Goal: Information Seeking & Learning: Check status

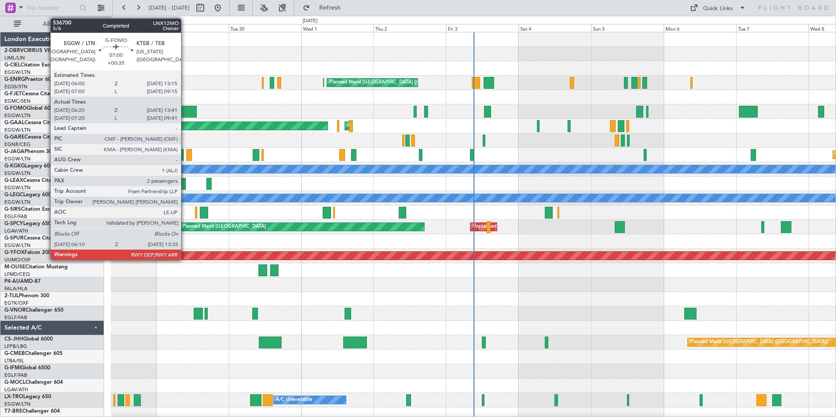
click at [185, 111] on div at bounding box center [185, 112] width 23 height 12
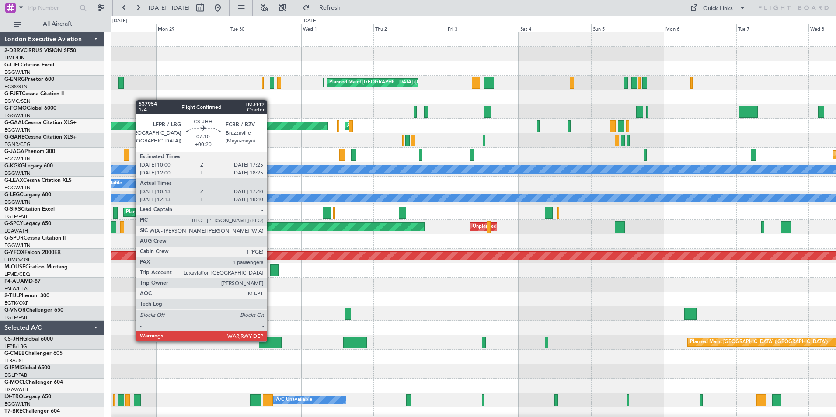
click at [271, 341] on div at bounding box center [270, 343] width 23 height 12
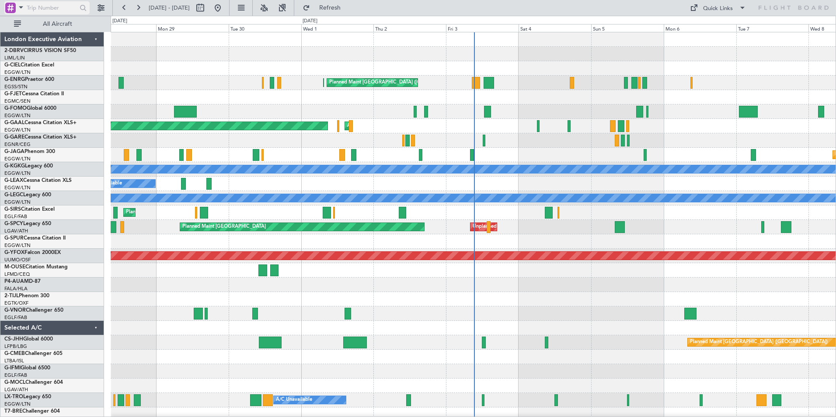
click at [23, 8] on span at bounding box center [21, 7] width 10 height 11
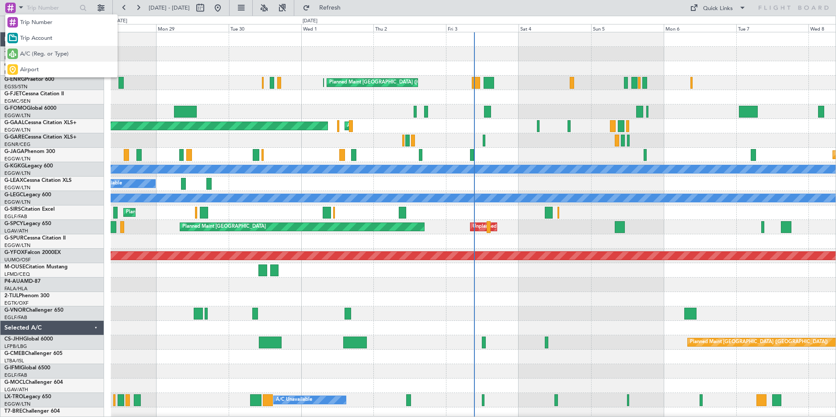
click at [36, 53] on span "A/C (Reg. or Type)" at bounding box center [44, 54] width 49 height 9
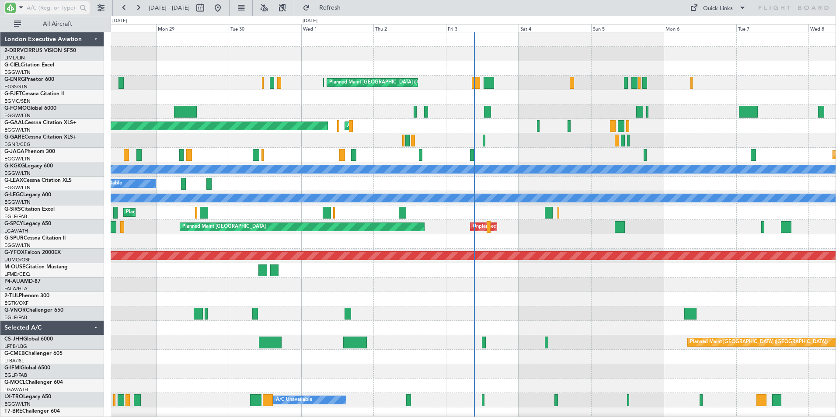
click at [36, 11] on input "text" at bounding box center [52, 7] width 50 height 13
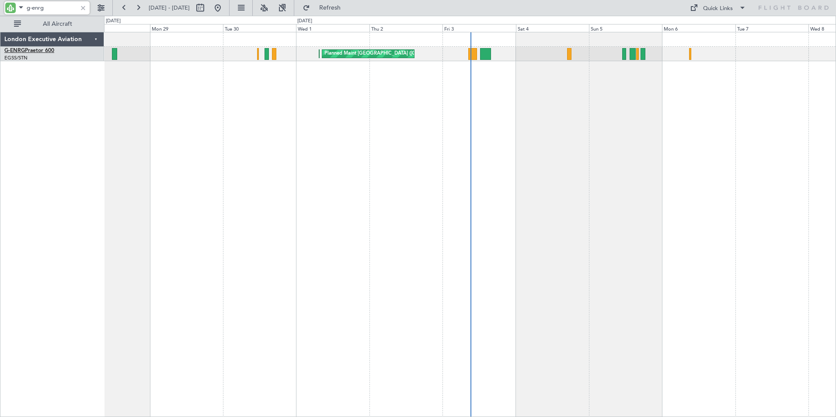
click at [23, 50] on span "G-ENRG" at bounding box center [14, 50] width 21 height 5
type input "g-enrg"
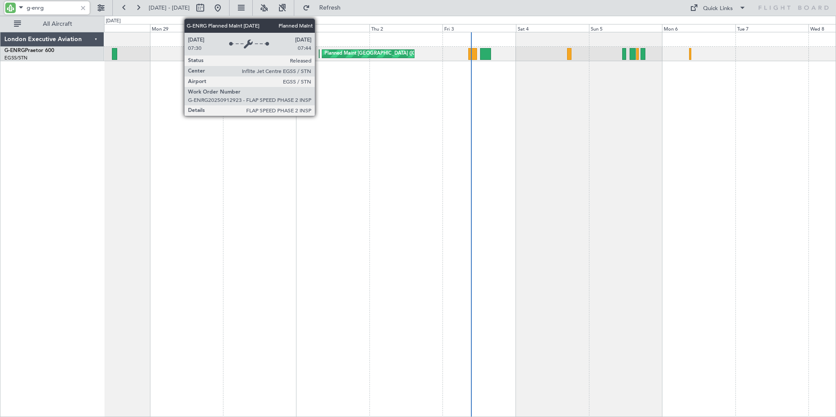
click at [319, 56] on div "Planned Maint [GEOGRAPHIC_DATA] ([GEOGRAPHIC_DATA])" at bounding box center [321, 54] width 4 height 8
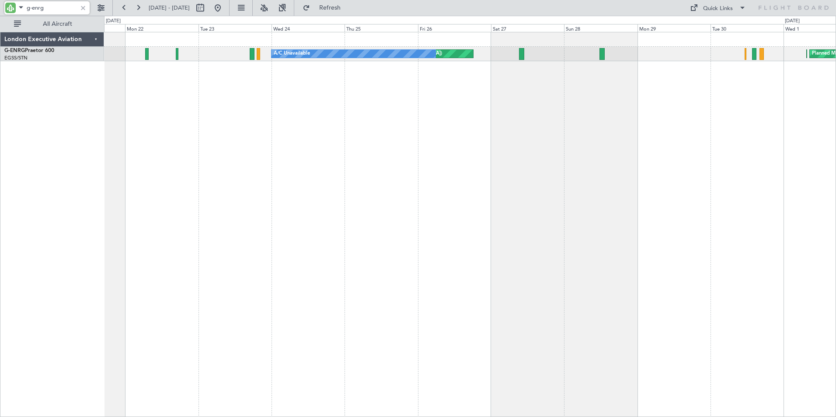
click at [667, 124] on div "Planned Maint [GEOGRAPHIC_DATA] ([GEOGRAPHIC_DATA]) Planned Maint [GEOGRAPHIC_D…" at bounding box center [470, 224] width 732 height 385
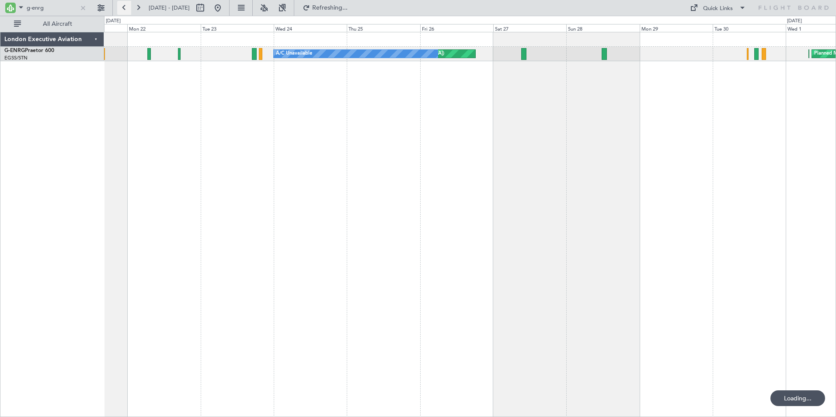
click at [124, 5] on button at bounding box center [124, 8] width 14 height 14
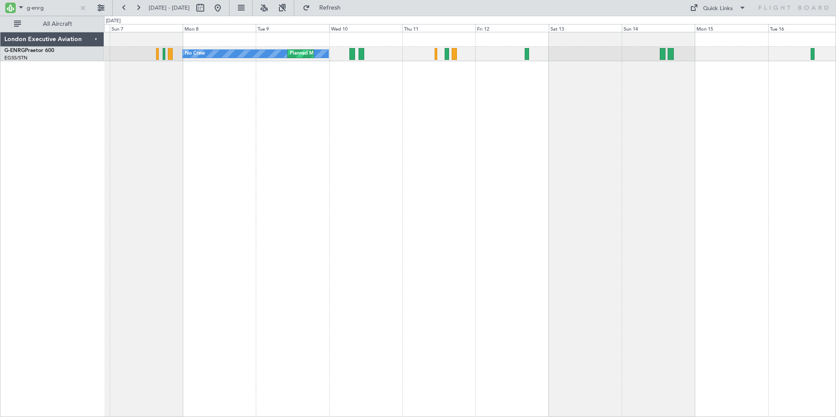
click at [515, 117] on div "No Crew Planned Maint [GEOGRAPHIC_DATA] ([GEOGRAPHIC_DATA])" at bounding box center [470, 224] width 732 height 385
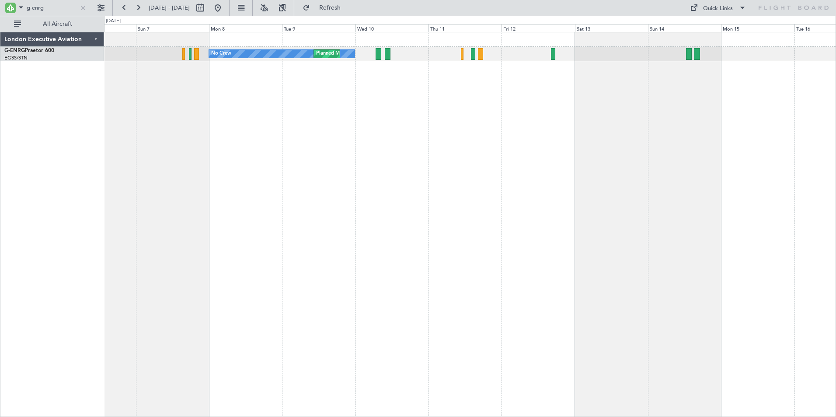
click at [546, 113] on div "No Crew Planned Maint [GEOGRAPHIC_DATA] ([GEOGRAPHIC_DATA])" at bounding box center [470, 224] width 732 height 385
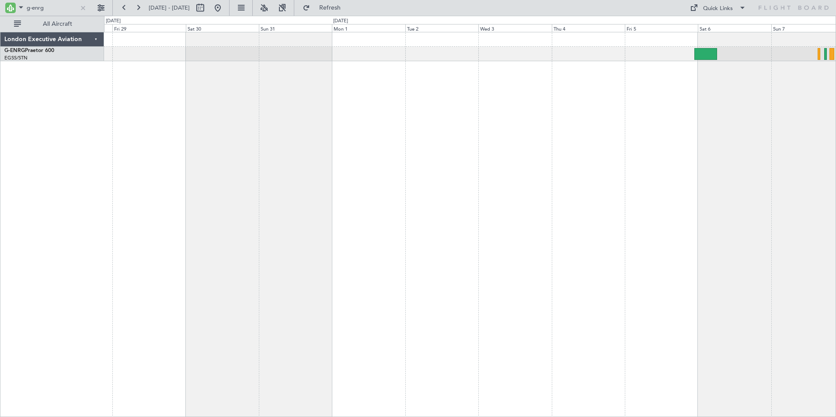
click at [507, 102] on div "No Crew Planned Maint [GEOGRAPHIC_DATA] ([GEOGRAPHIC_DATA])" at bounding box center [470, 224] width 732 height 385
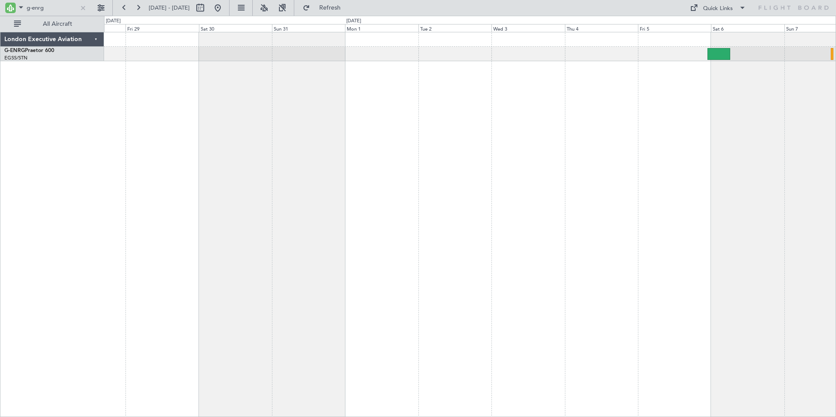
click at [245, 103] on div "No Crew Planned Maint [GEOGRAPHIC_DATA] ([GEOGRAPHIC_DATA])" at bounding box center [470, 224] width 732 height 385
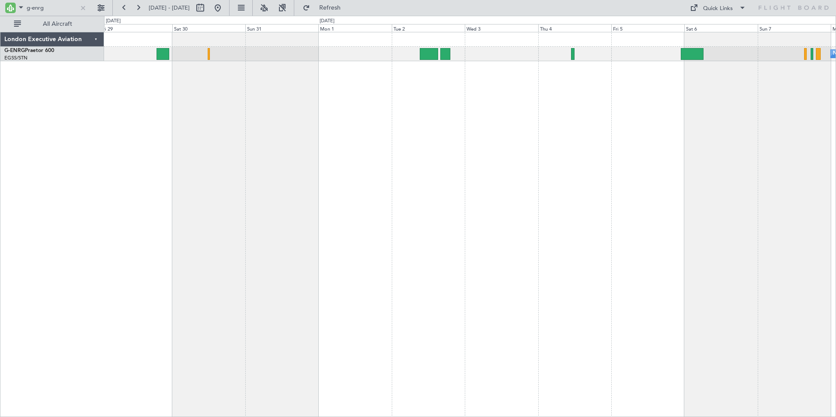
click at [335, 105] on div "No Crew Planned Maint [GEOGRAPHIC_DATA] ([GEOGRAPHIC_DATA])" at bounding box center [470, 224] width 732 height 385
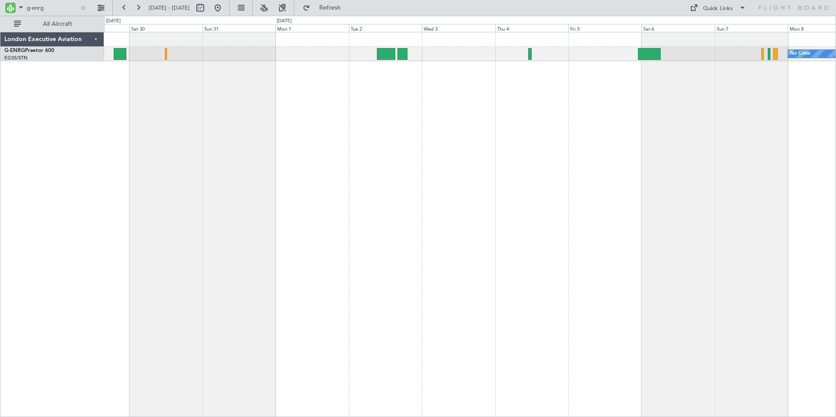
click at [296, 113] on div "No Crew Planned Maint [GEOGRAPHIC_DATA] ([GEOGRAPHIC_DATA])" at bounding box center [470, 224] width 732 height 385
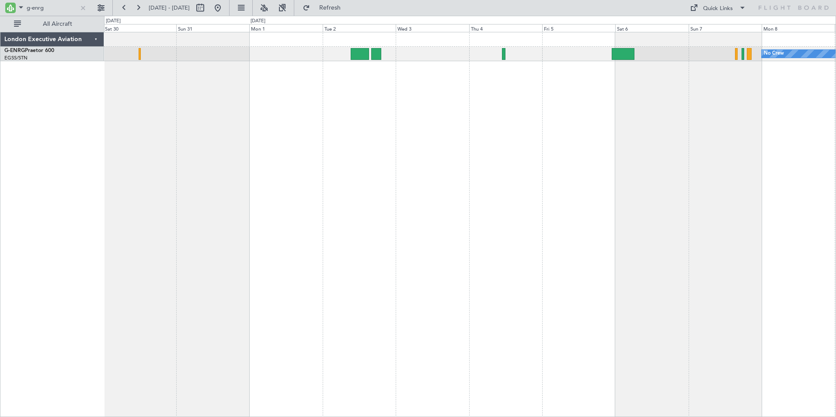
click at [294, 110] on div "No Crew Planned Maint [GEOGRAPHIC_DATA] ([GEOGRAPHIC_DATA])" at bounding box center [470, 224] width 732 height 385
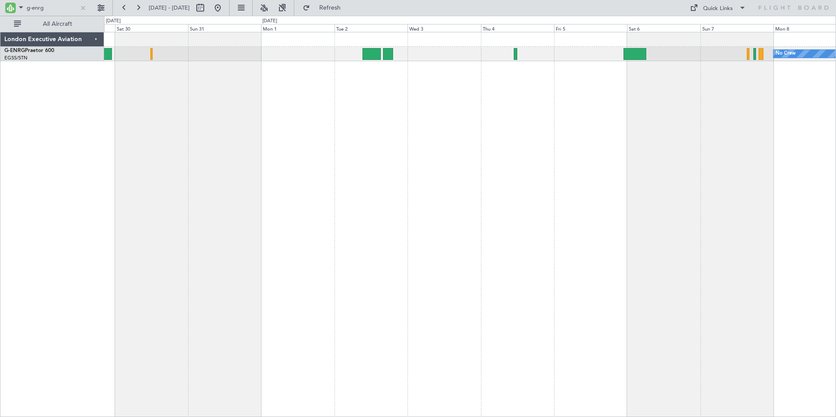
click at [284, 87] on div "No Crew Planned Maint [GEOGRAPHIC_DATA] ([GEOGRAPHIC_DATA])" at bounding box center [470, 224] width 732 height 385
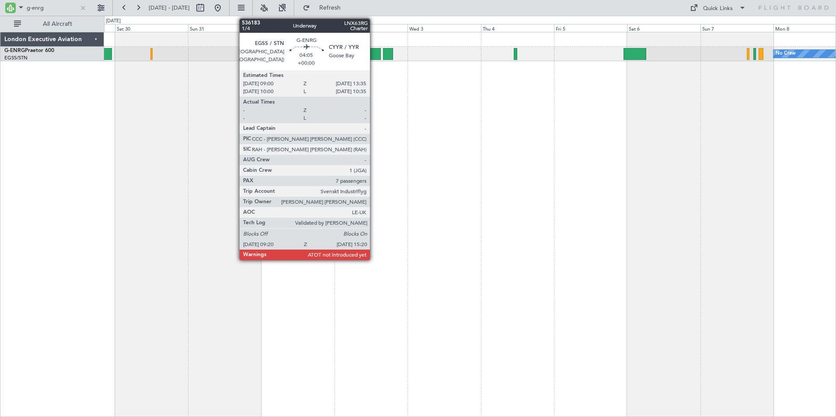
click at [373, 54] on div at bounding box center [371, 54] width 18 height 12
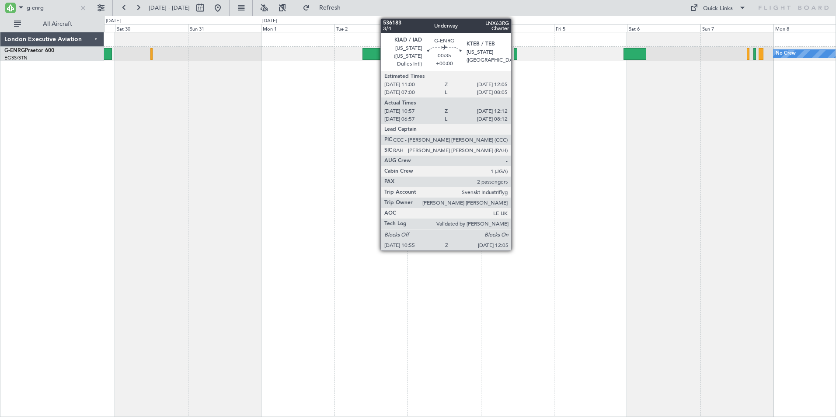
click at [515, 53] on div at bounding box center [516, 54] width 4 height 12
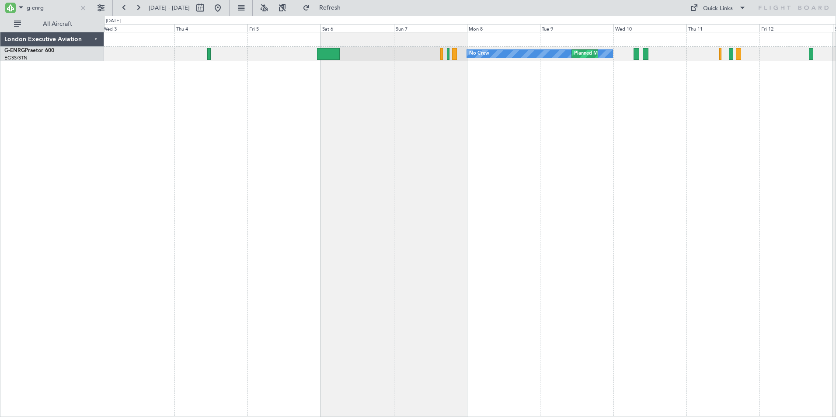
click at [297, 113] on div "No Crew Planned Maint [GEOGRAPHIC_DATA] ([GEOGRAPHIC_DATA])" at bounding box center [470, 224] width 732 height 385
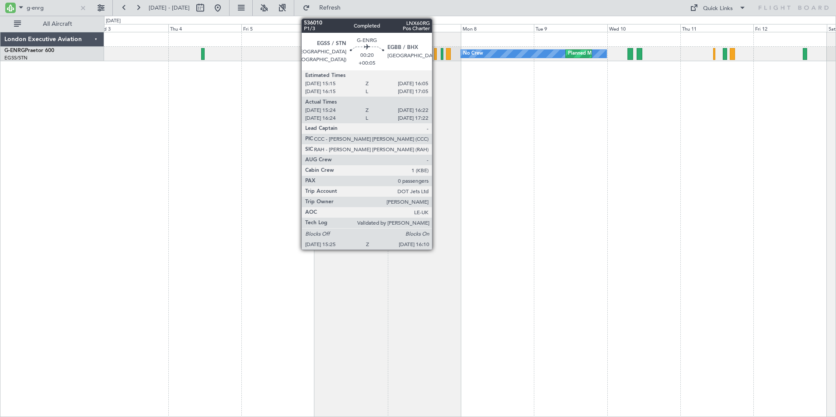
click at [436, 55] on div at bounding box center [435, 54] width 3 height 12
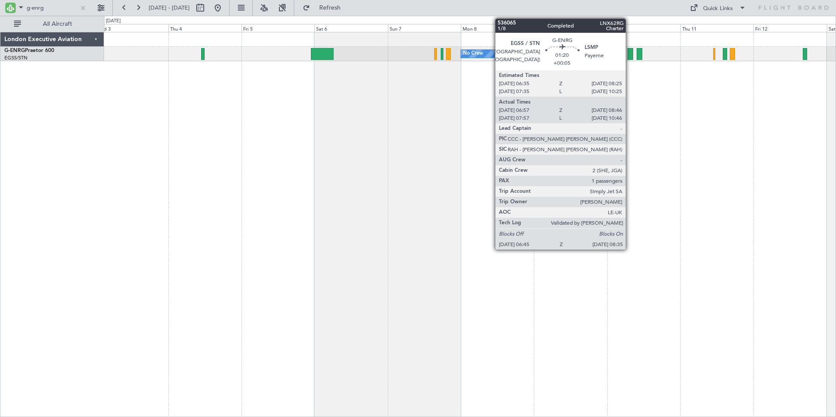
click at [629, 51] on div at bounding box center [630, 54] width 6 height 12
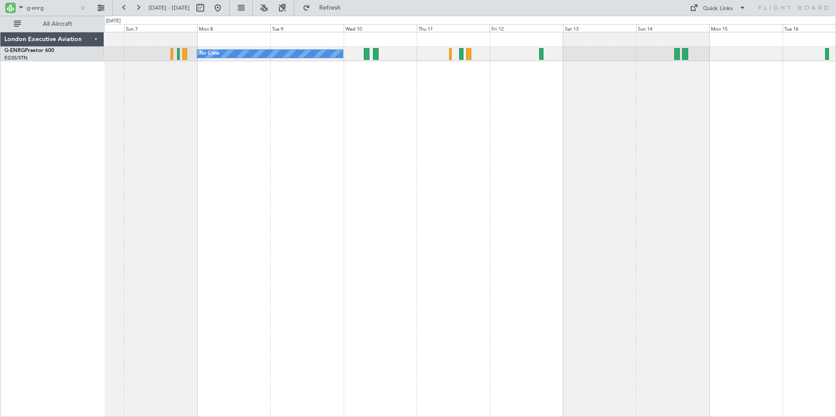
click at [344, 115] on div "Planned Maint [GEOGRAPHIC_DATA] ([GEOGRAPHIC_DATA]) No Crew" at bounding box center [470, 224] width 732 height 385
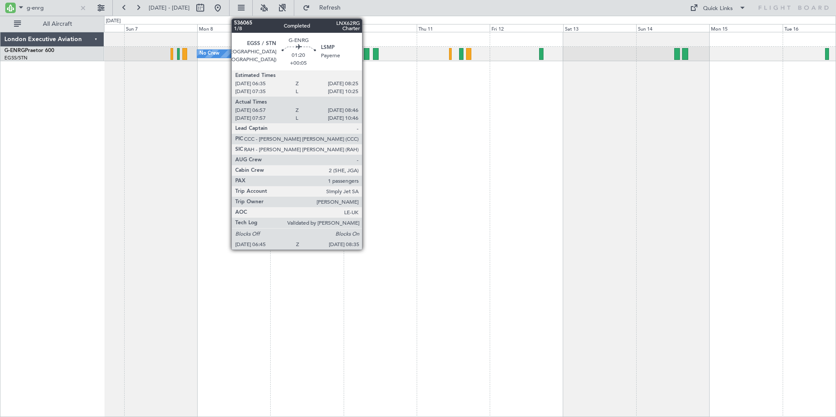
click at [366, 55] on div at bounding box center [367, 54] width 6 height 12
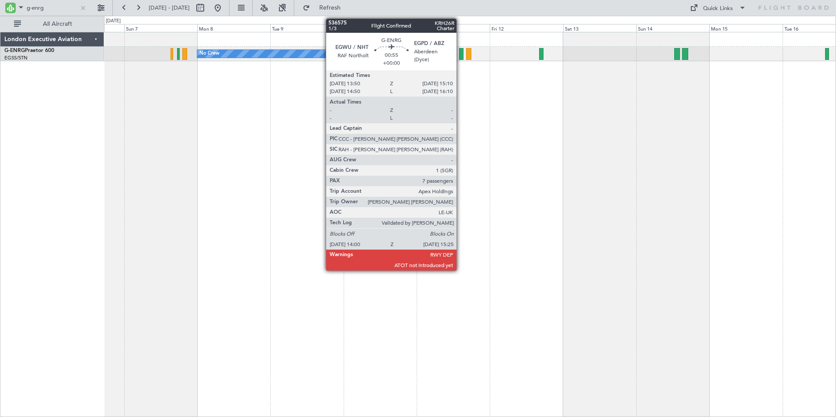
click at [460, 55] on div at bounding box center [461, 54] width 4 height 12
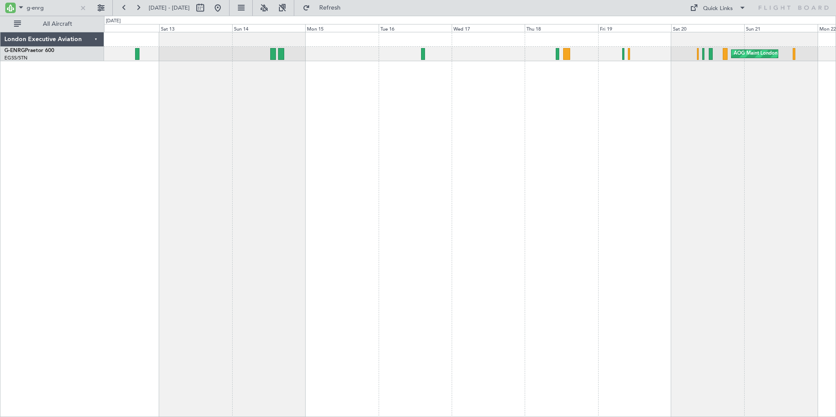
click at [366, 99] on div "AOG Maint London ([GEOGRAPHIC_DATA]) A/C Unavailable Unplanned Maint [GEOGRAPHI…" at bounding box center [470, 224] width 732 height 385
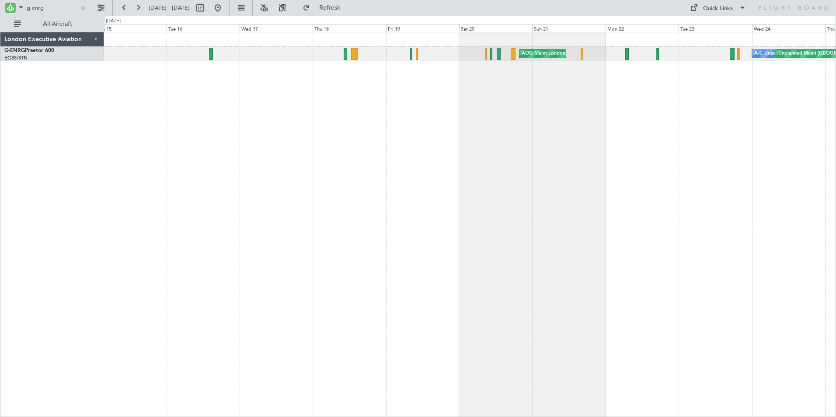
click at [526, 120] on div "AOG Maint London ([GEOGRAPHIC_DATA]) A/C Unavailable Unplanned Maint [GEOGRAPHI…" at bounding box center [470, 224] width 732 height 385
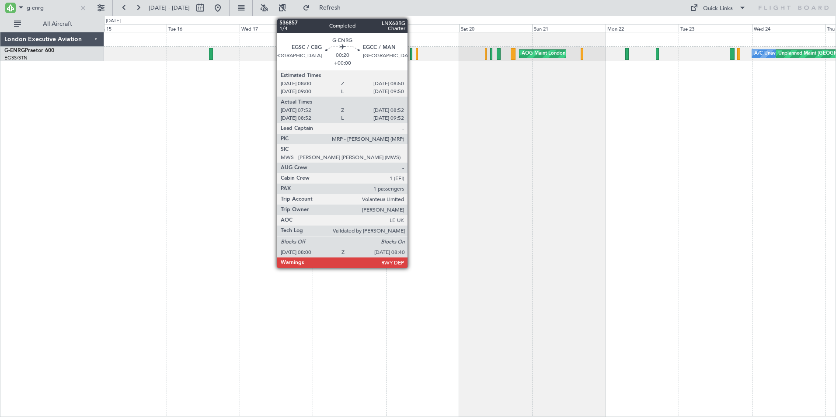
click at [411, 56] on div at bounding box center [411, 54] width 2 height 12
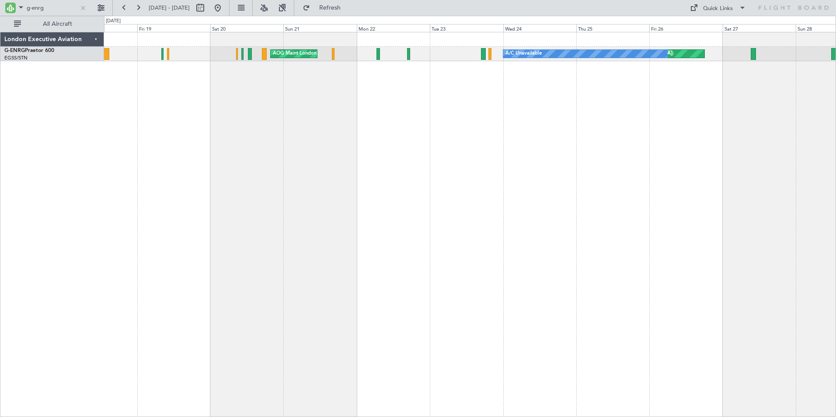
click at [461, 157] on div "AOG Maint London ([GEOGRAPHIC_DATA]) Unplanned Maint [GEOGRAPHIC_DATA] ([GEOGRA…" at bounding box center [470, 224] width 732 height 385
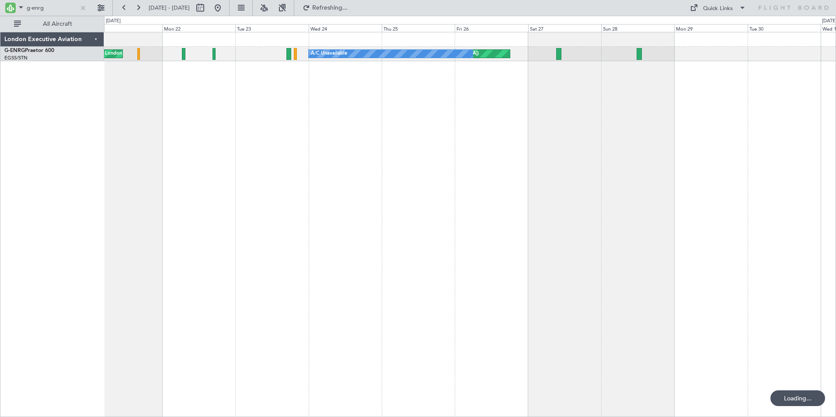
click at [557, 111] on div "AOG Maint London ([GEOGRAPHIC_DATA]) Unplanned Maint [GEOGRAPHIC_DATA] ([GEOGRA…" at bounding box center [470, 224] width 732 height 385
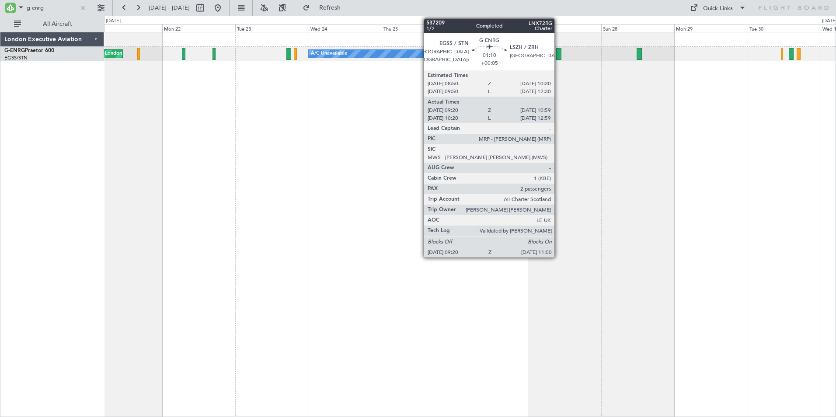
click at [117, 1] on button at bounding box center [124, 8] width 14 height 14
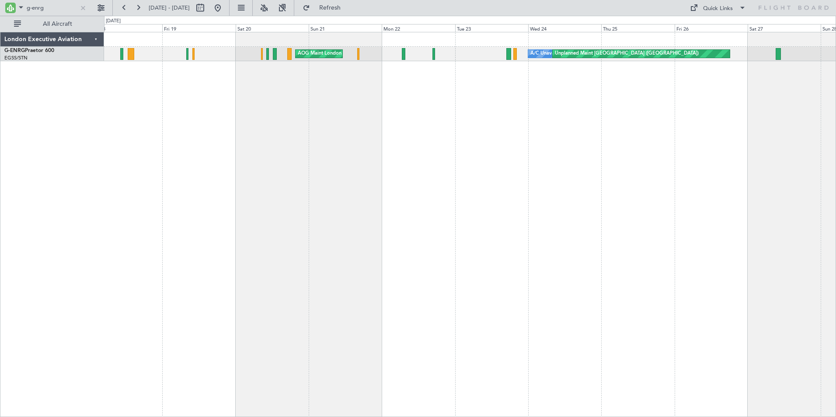
click at [234, 107] on div "AOG Maint London ([GEOGRAPHIC_DATA]) A/C Unavailable Unplanned Maint [GEOGRAPHI…" at bounding box center [470, 224] width 732 height 385
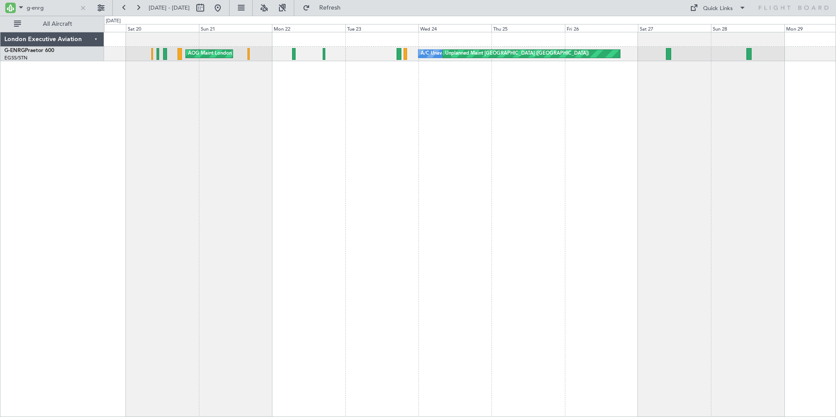
click at [430, 101] on div "AOG Maint London ([GEOGRAPHIC_DATA]) A/C Unavailable Unplanned Maint [GEOGRAPHI…" at bounding box center [470, 224] width 732 height 385
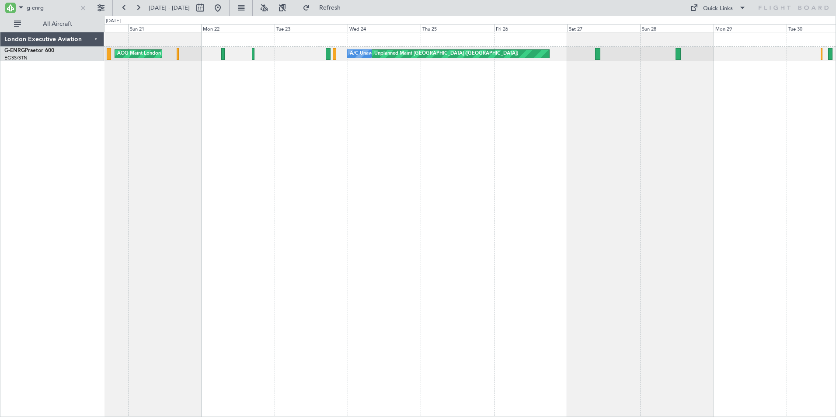
click at [117, 1] on button at bounding box center [124, 8] width 14 height 14
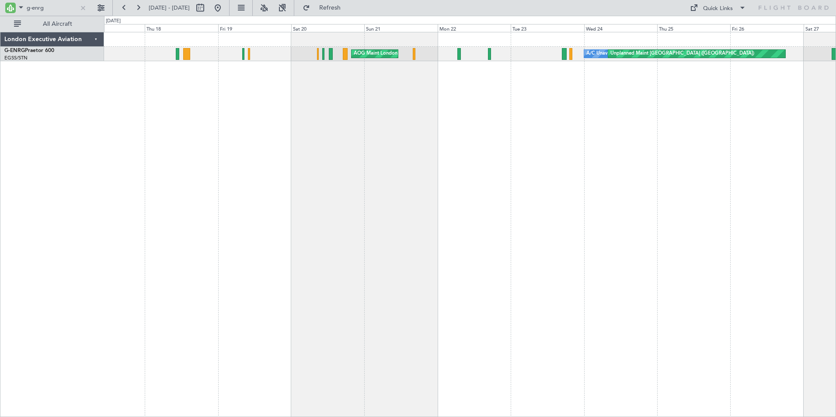
click at [226, 115] on div "AOG Maint London ([GEOGRAPHIC_DATA]) A/C Unavailable Unplanned Maint [GEOGRAPHI…" at bounding box center [470, 224] width 732 height 385
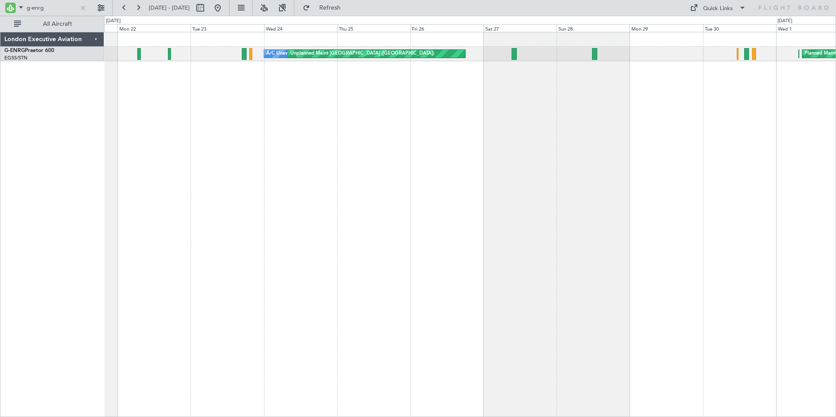
click at [358, 121] on div "A/C Unavailable Unplanned Maint [GEOGRAPHIC_DATA] ([GEOGRAPHIC_DATA]) Planned M…" at bounding box center [470, 224] width 732 height 385
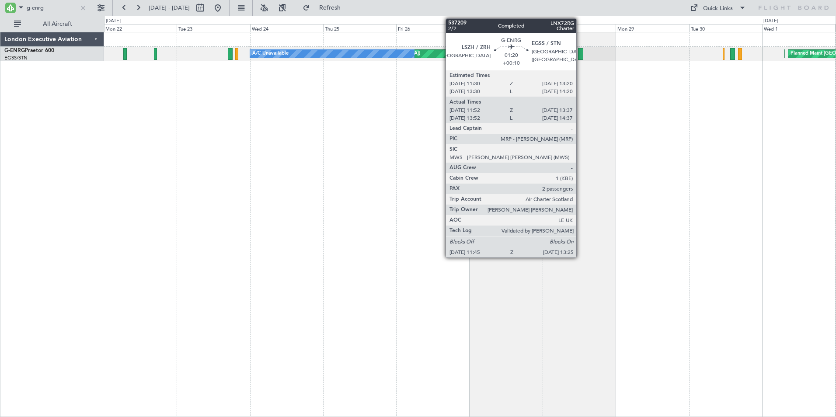
click at [581, 53] on div at bounding box center [580, 54] width 5 height 12
